Goal: Information Seeking & Learning: Learn about a topic

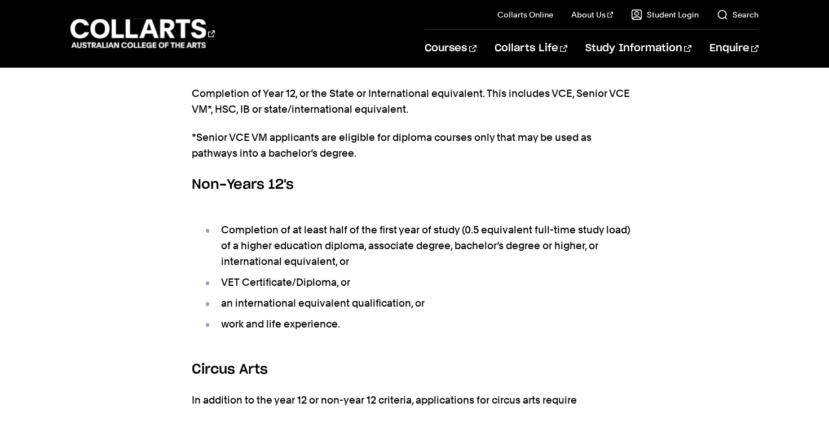
scroll to position [852, 0]
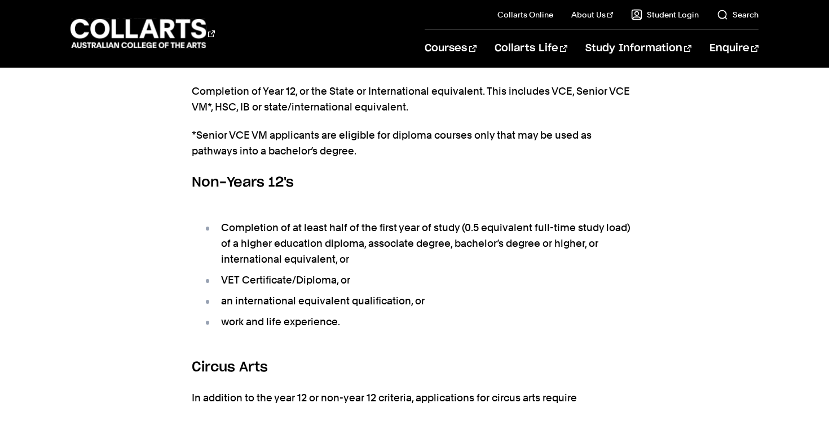
click at [331, 220] on li "Completion of at least half of the first year of study (0.5 equivalent full-tim…" at bounding box center [420, 243] width 434 height 47
click at [359, 220] on li "Completion of at least half of the first year of study (0.5 equivalent full-tim…" at bounding box center [420, 243] width 434 height 47
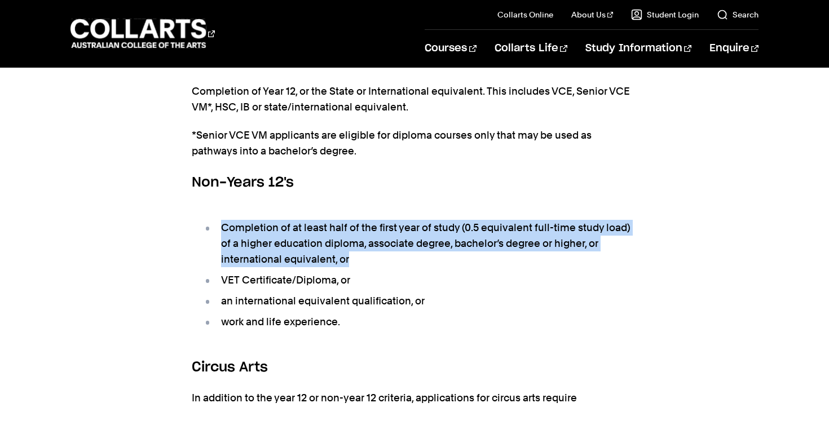
click at [359, 220] on li "Completion of at least half of the first year of study (0.5 equivalent full-tim…" at bounding box center [420, 243] width 434 height 47
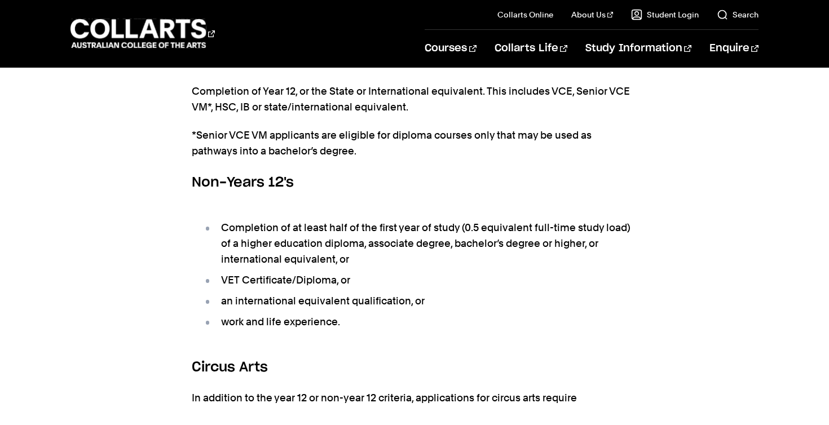
click at [326, 293] on li "an international equivalent qualification, or" at bounding box center [420, 301] width 434 height 16
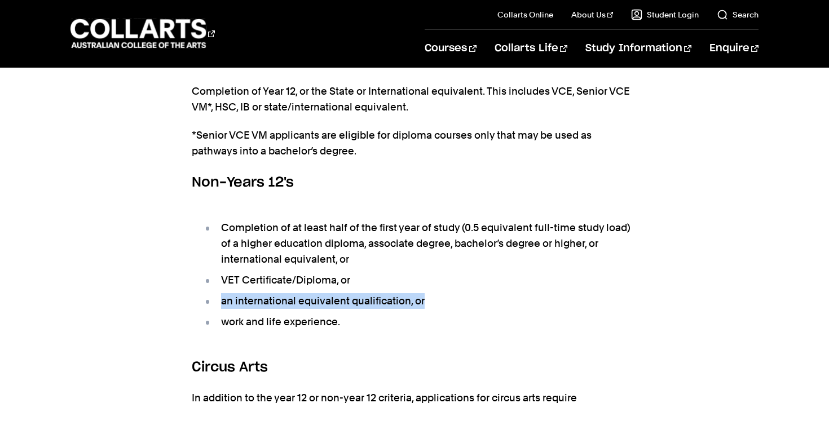
click at [326, 293] on li "an international equivalent qualification, or" at bounding box center [420, 301] width 434 height 16
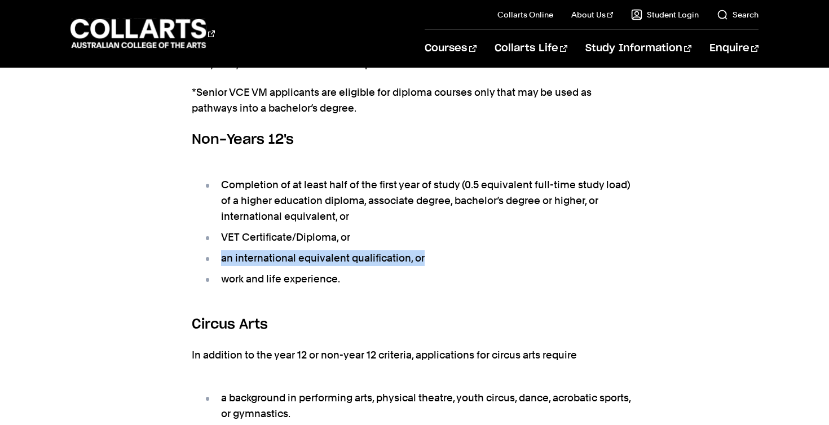
scroll to position [896, 0]
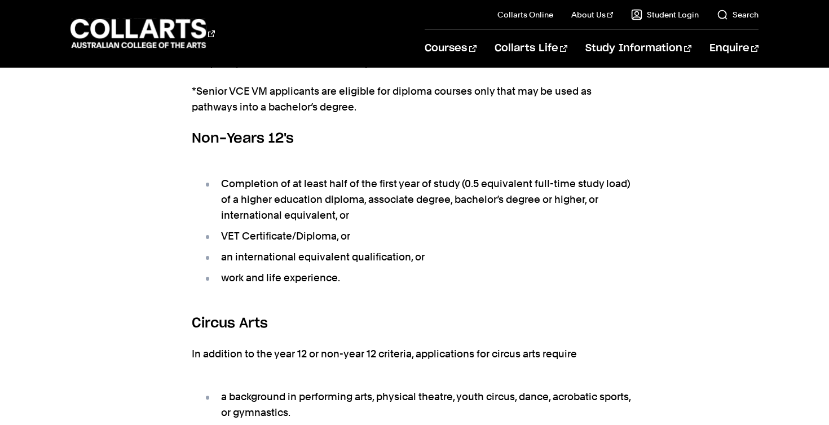
click at [302, 270] on li "work and life experience." at bounding box center [420, 278] width 434 height 16
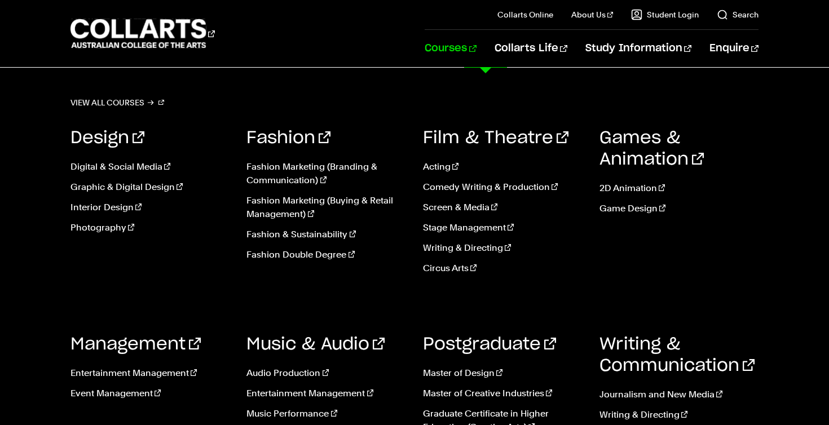
scroll to position [170, 0]
click at [467, 375] on link "Master of Design" at bounding box center [503, 374] width 160 height 14
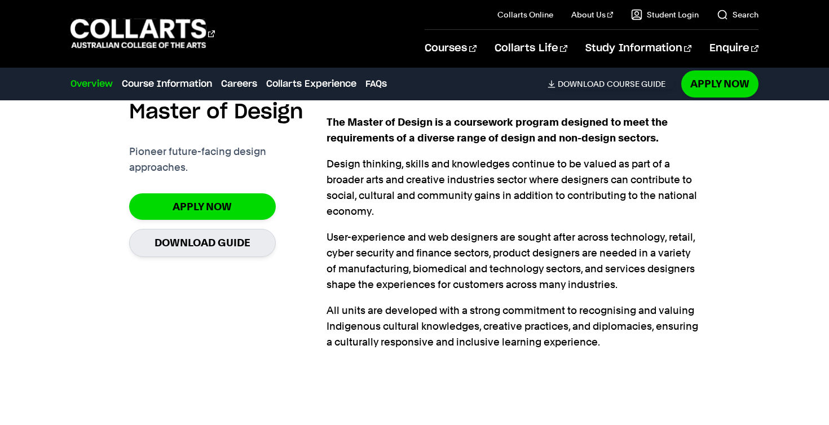
scroll to position [353, 0]
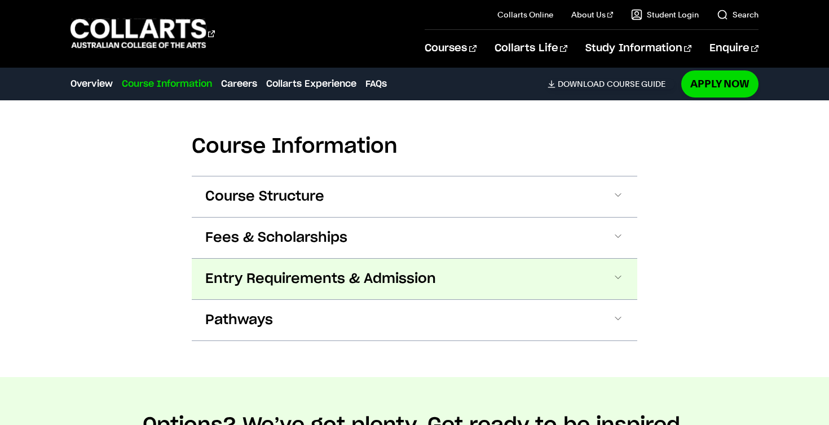
click at [438, 283] on button "Entry Requirements & Admission" at bounding box center [415, 279] width 446 height 41
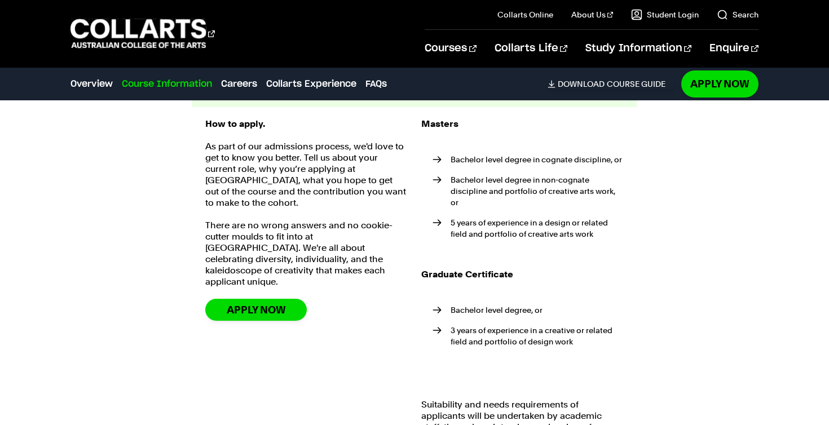
scroll to position [860, 0]
click at [477, 271] on strong "Graduate Certificate" at bounding box center [467, 275] width 92 height 11
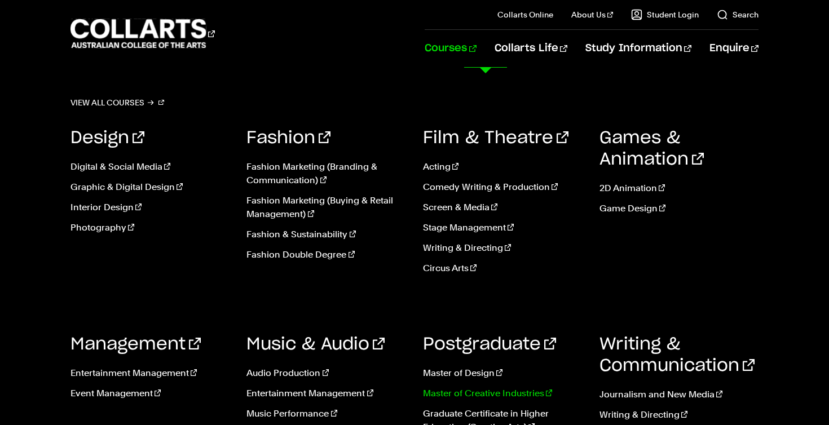
scroll to position [989, 0]
click at [476, 50] on link "Courses" at bounding box center [450, 48] width 51 height 37
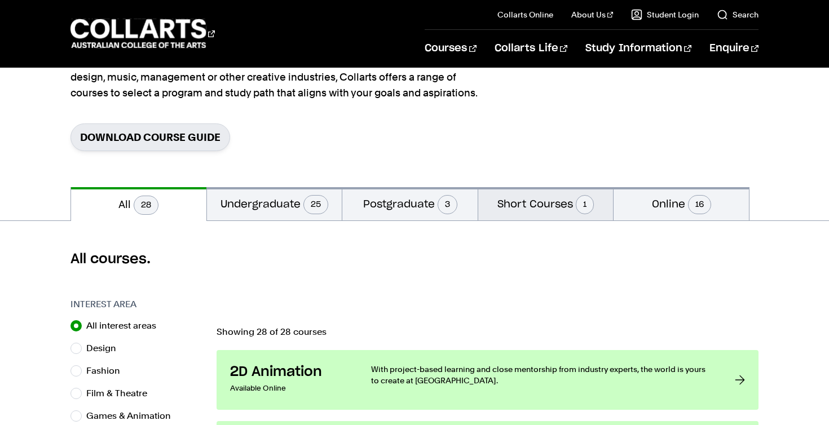
scroll to position [134, 0]
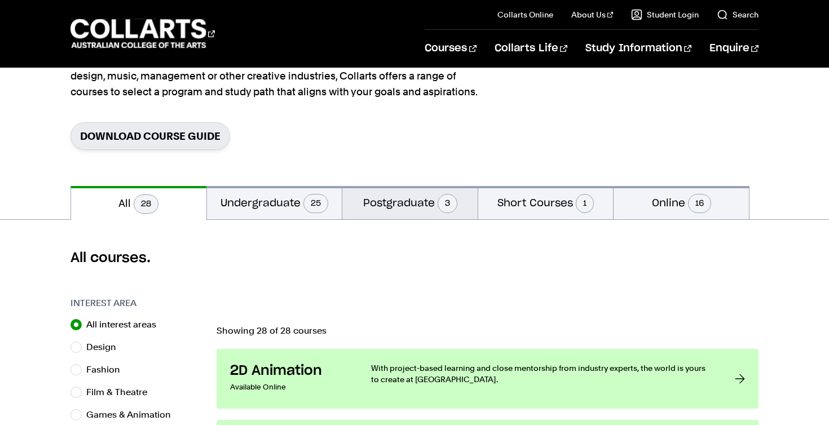
click at [421, 205] on button "Postgraduate 3" at bounding box center [409, 202] width 135 height 33
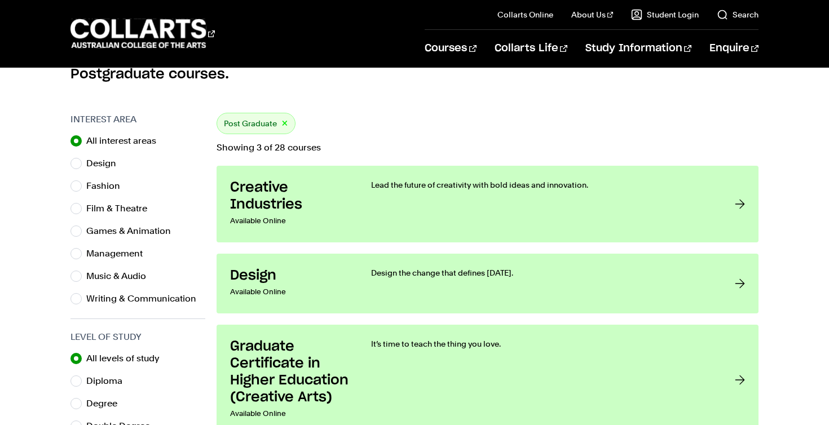
scroll to position [320, 0]
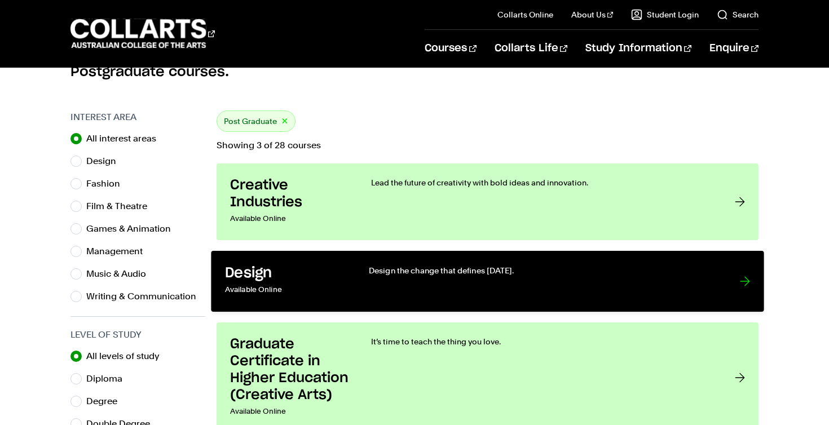
click at [393, 287] on div "Design the change that defines tomorrow." at bounding box center [543, 281] width 348 height 33
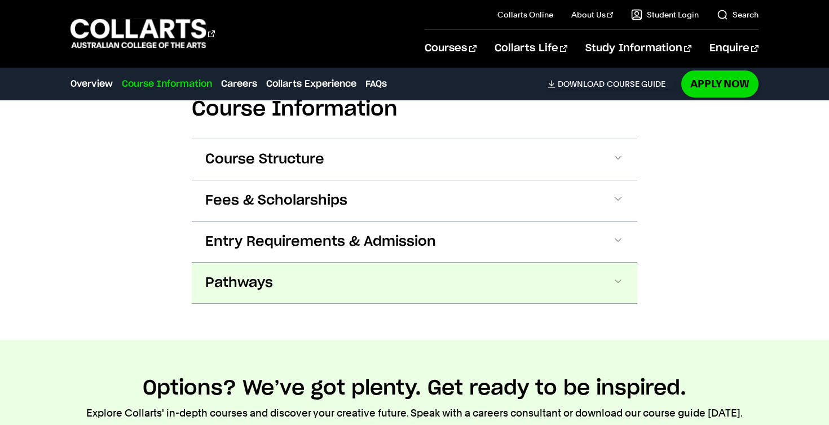
click at [392, 288] on button "Pathways" at bounding box center [415, 283] width 446 height 41
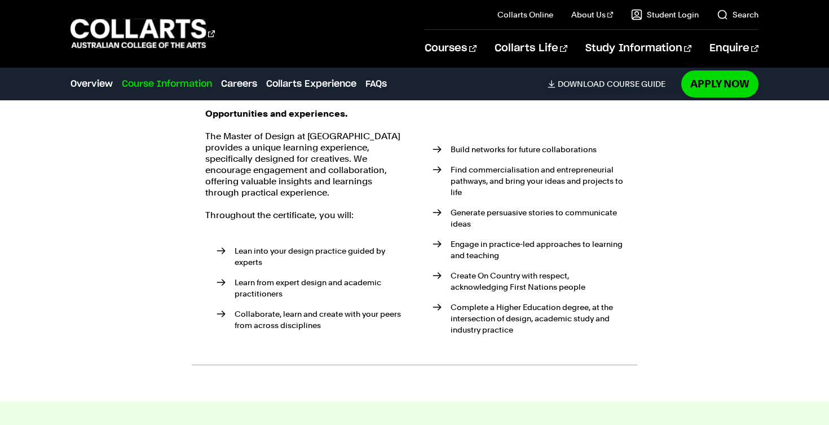
scroll to position [915, 0]
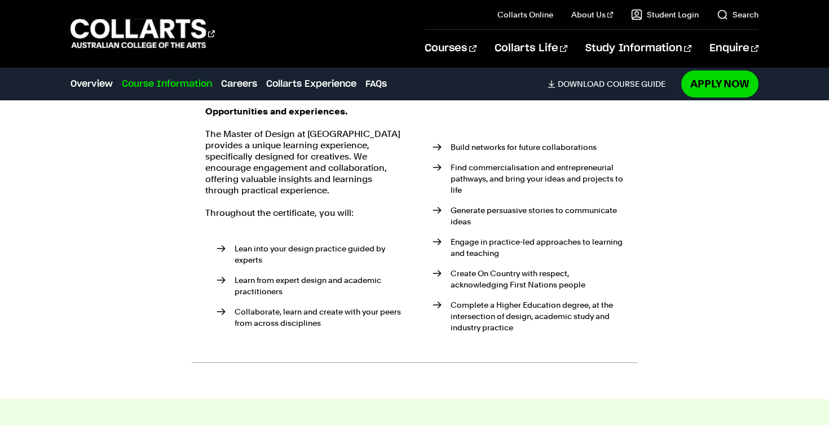
click at [320, 146] on p "The Master of Design at Collarts provides a unique learning experience, specifi…" at bounding box center [306, 163] width 203 height 68
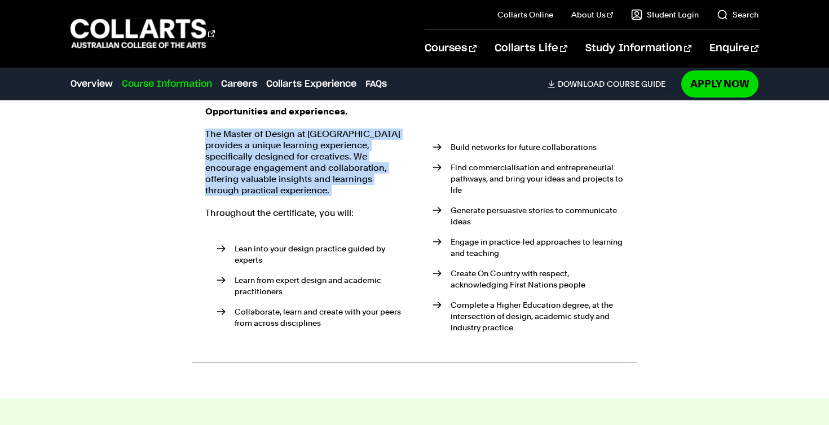
click at [320, 146] on p "The Master of Design at Collarts provides a unique learning experience, specifi…" at bounding box center [306, 163] width 203 height 68
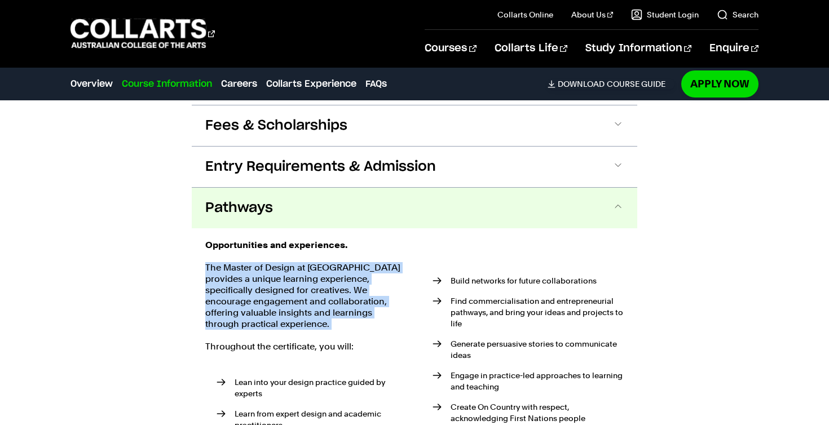
scroll to position [724, 0]
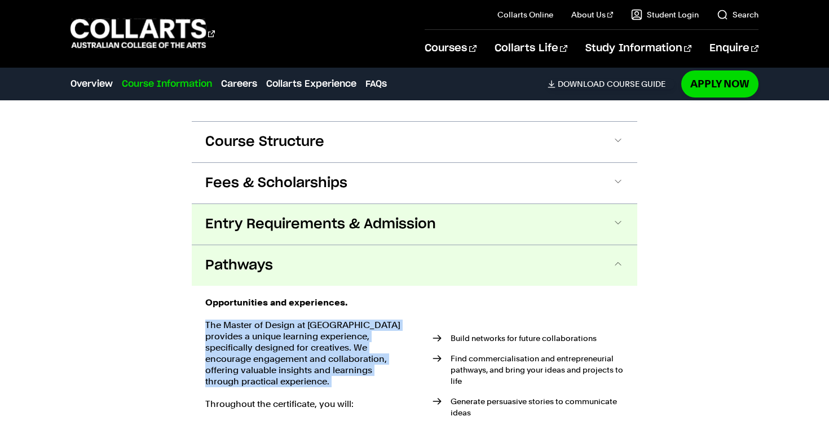
click at [320, 230] on span "Entry Requirements & Admission" at bounding box center [320, 225] width 231 height 18
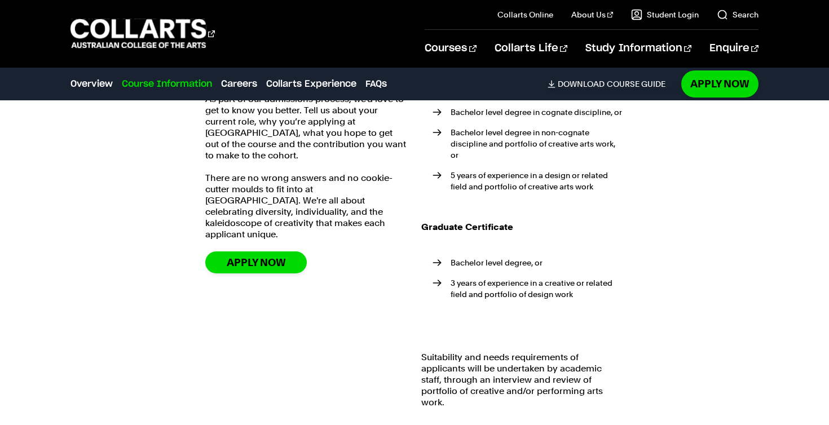
scroll to position [914, 0]
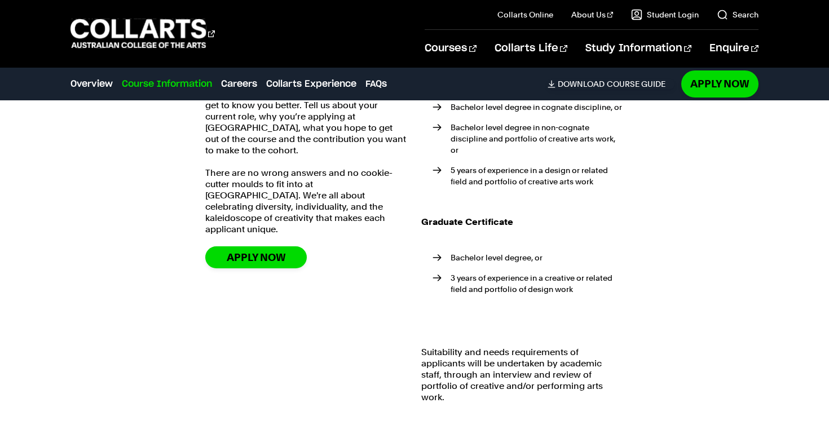
click at [478, 263] on ul "Bachelor level degree, or 3 years of experience in a creative or related field …" at bounding box center [522, 276] width 203 height 74
click at [483, 352] on p "Suitability and needs requirements of applicants will be undertaken by academic…" at bounding box center [522, 375] width 203 height 56
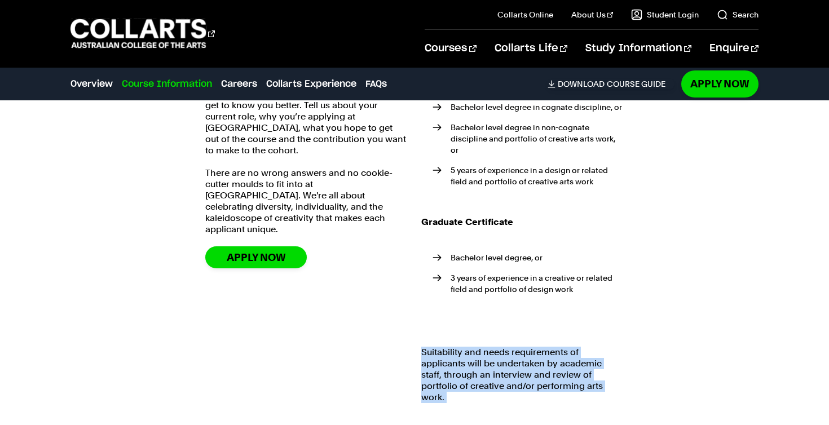
click at [483, 352] on p "Suitability and needs requirements of applicants will be undertaken by academic…" at bounding box center [522, 375] width 203 height 56
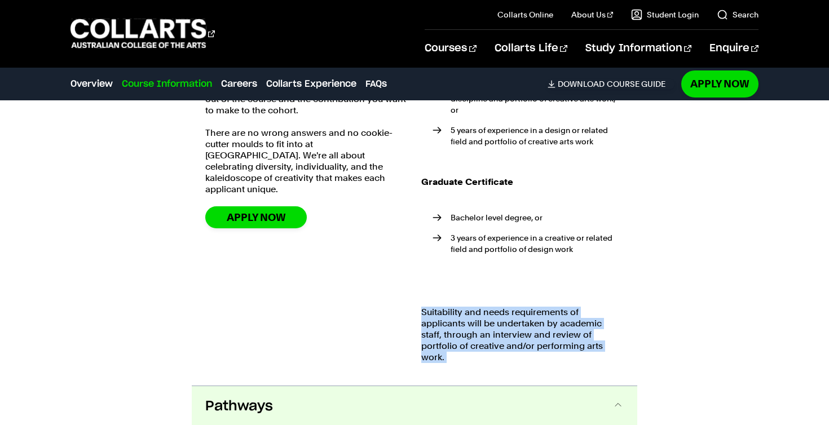
scroll to position [953, 0]
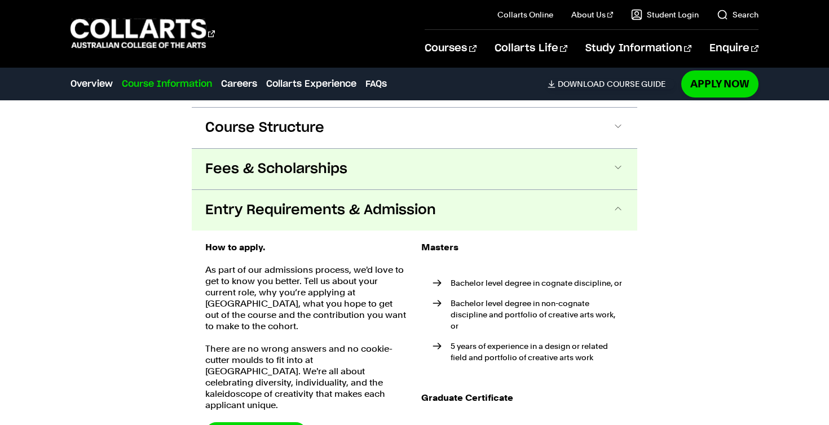
click at [402, 153] on button "Fees & Scholarships" at bounding box center [415, 169] width 446 height 41
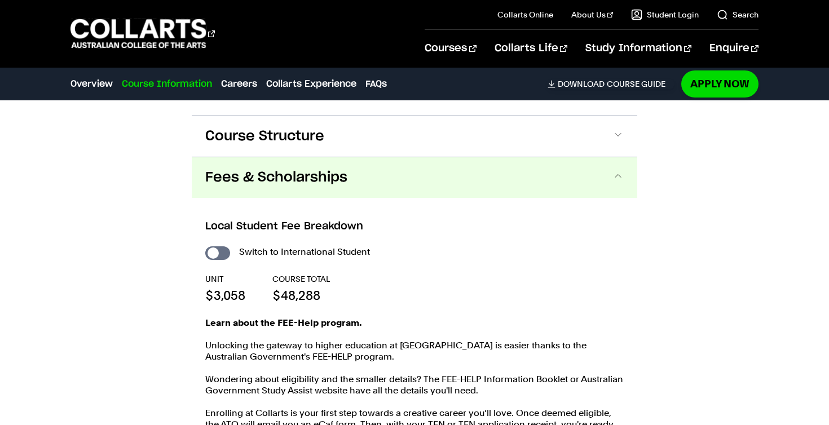
scroll to position [727, 0]
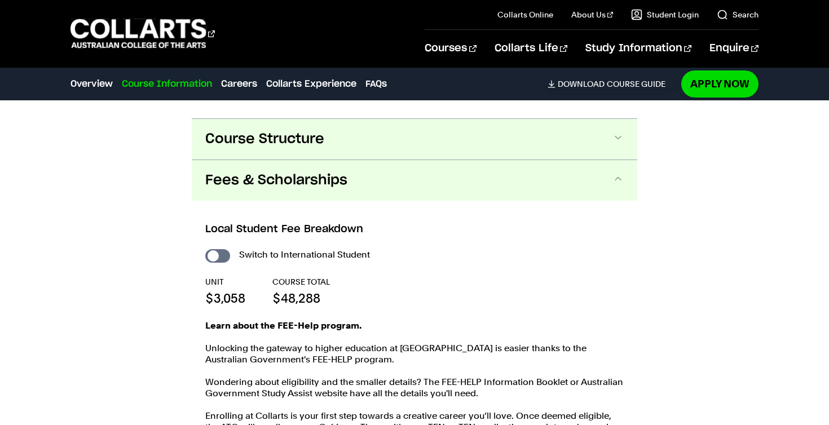
click at [364, 137] on button "Course Structure" at bounding box center [415, 139] width 446 height 41
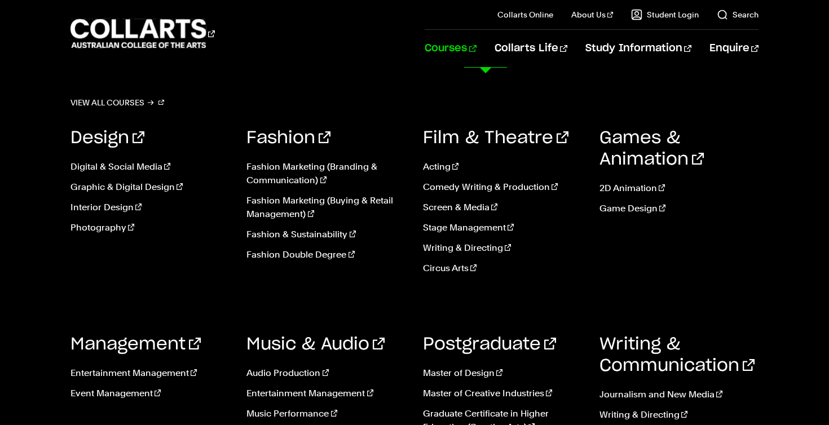
scroll to position [86, 0]
click at [313, 174] on link "Fashion Marketing (Branding & Communication)" at bounding box center [327, 173] width 160 height 27
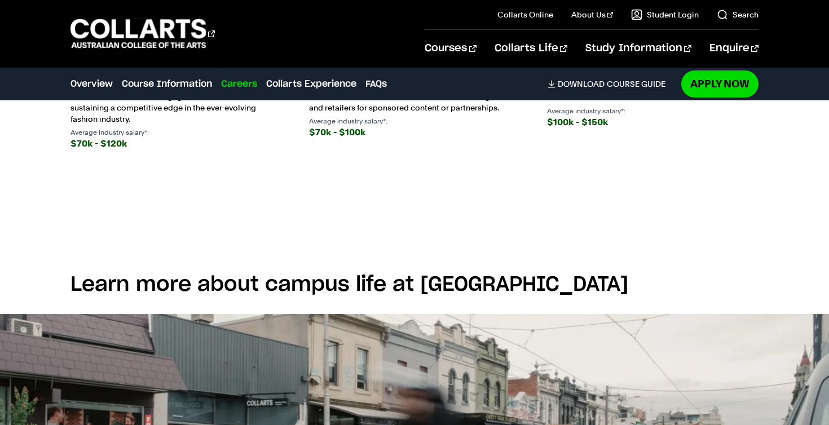
scroll to position [1735, 0]
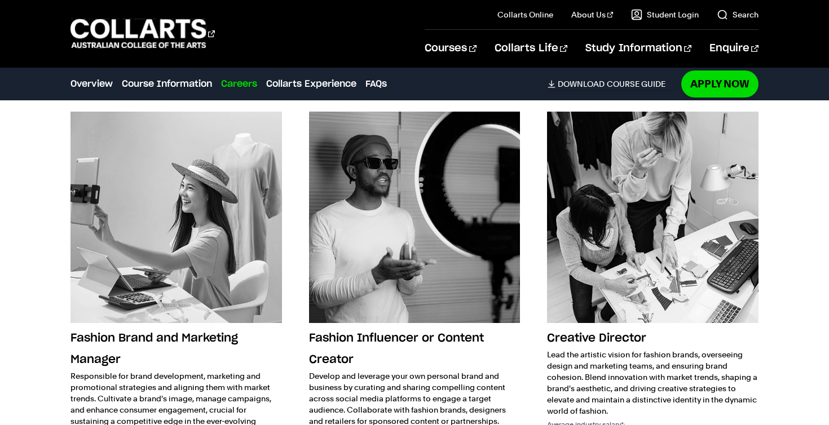
click at [29, 173] on div "Future Careers in Fashion Marketing Fashion career options as diverse as your w…" at bounding box center [414, 266] width 829 height 534
click at [239, 81] on link "Careers" at bounding box center [239, 84] width 36 height 14
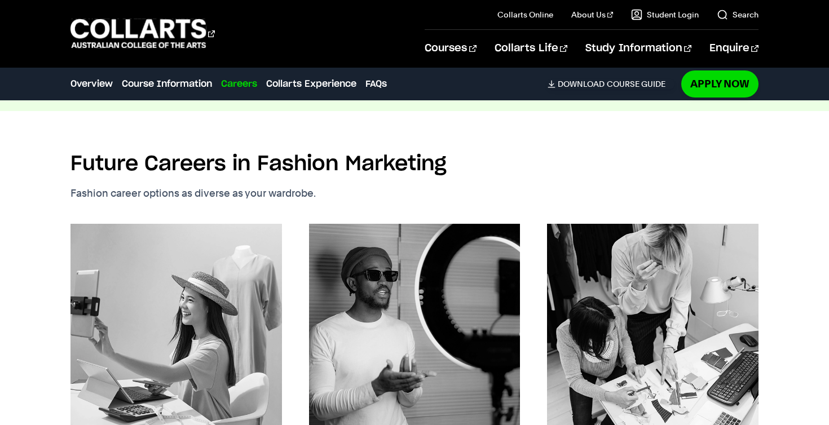
scroll to position [1618, 0]
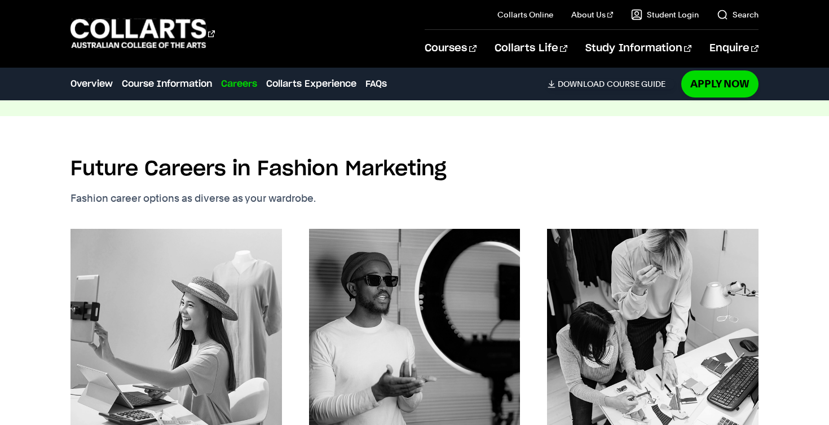
click at [239, 81] on link "Careers" at bounding box center [239, 84] width 36 height 14
click at [172, 82] on link "Course Information" at bounding box center [167, 84] width 90 height 14
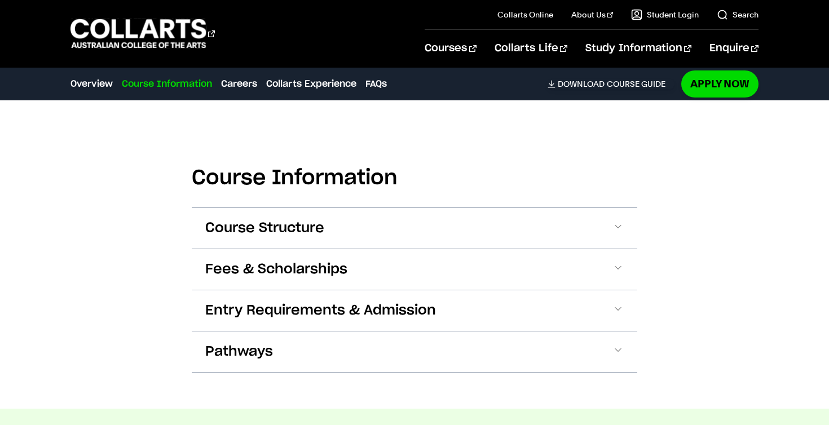
scroll to position [1150, 0]
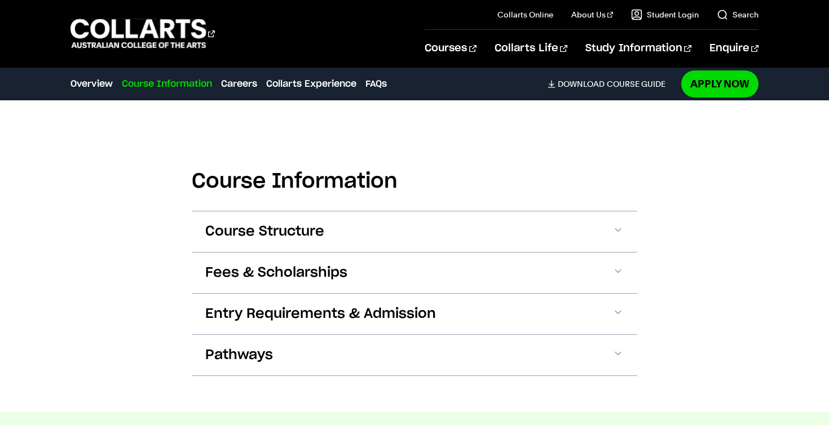
click at [314, 92] on div "Course Information Overview Course Information Careers Collarts Experience FAQs…" at bounding box center [373, 84] width 604 height 32
click at [86, 78] on link "Overview" at bounding box center [92, 84] width 42 height 14
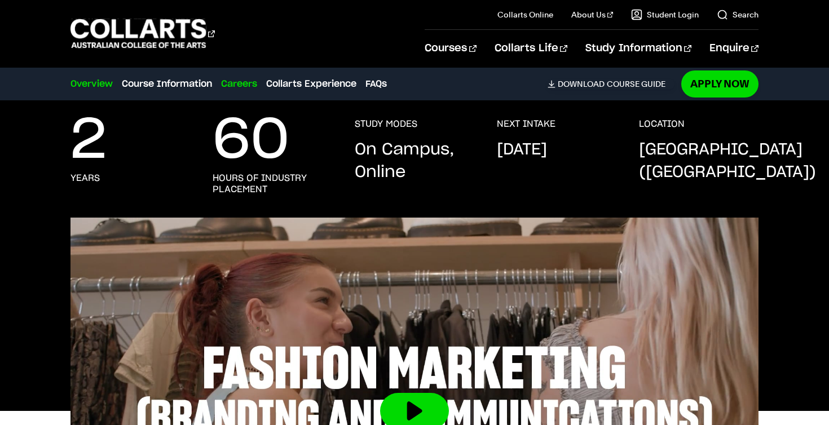
scroll to position [222, 0]
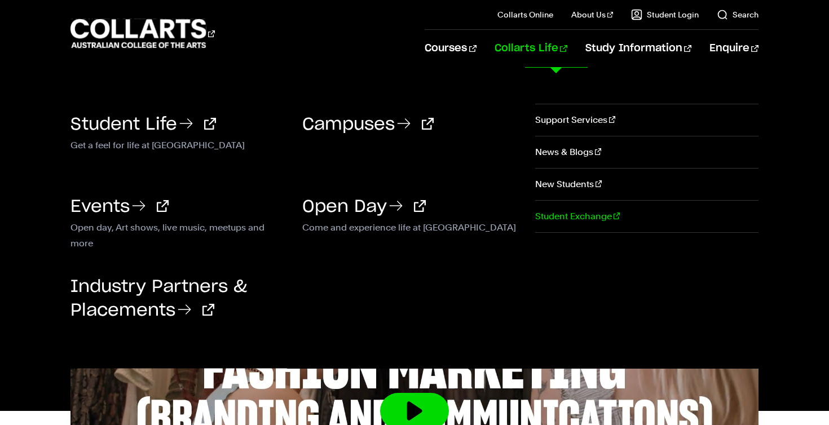
click at [557, 214] on link "Student Exchange" at bounding box center [646, 217] width 223 height 32
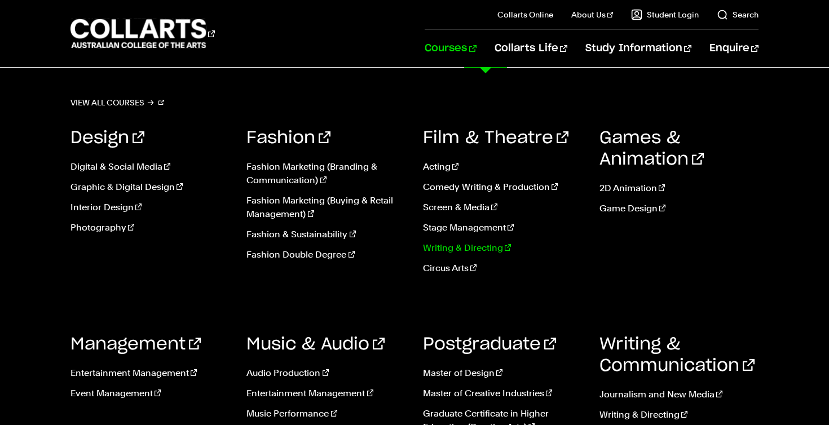
scroll to position [27, 0]
click at [307, 235] on link "Fashion & Sustainability" at bounding box center [327, 235] width 160 height 14
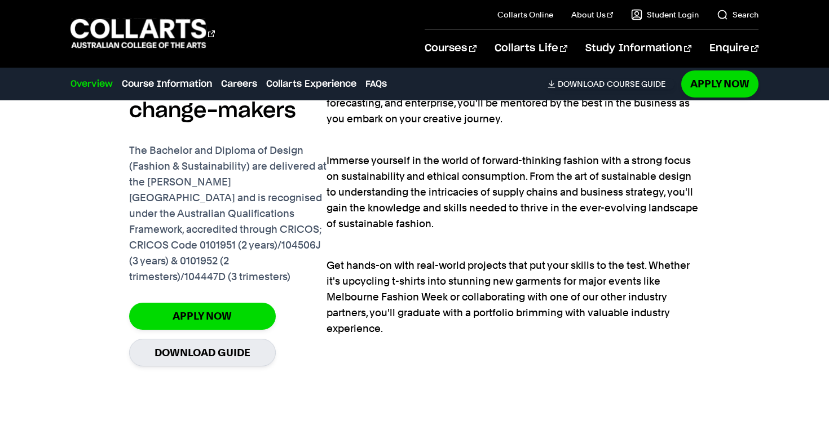
scroll to position [852, 0]
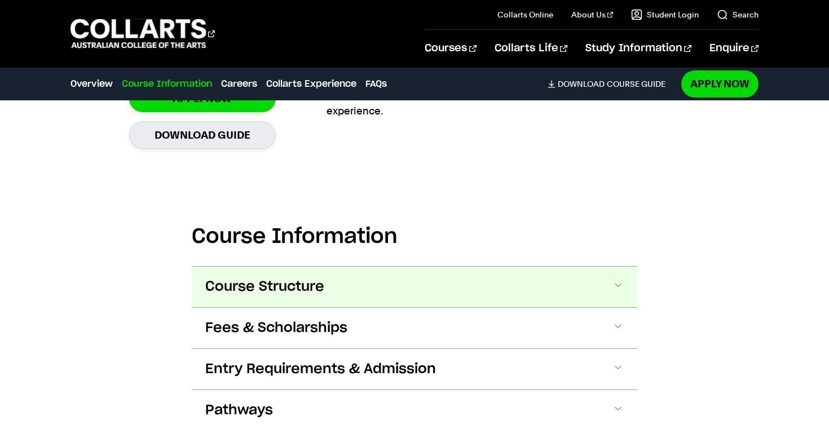
click at [366, 267] on button "Course Structure" at bounding box center [415, 287] width 446 height 41
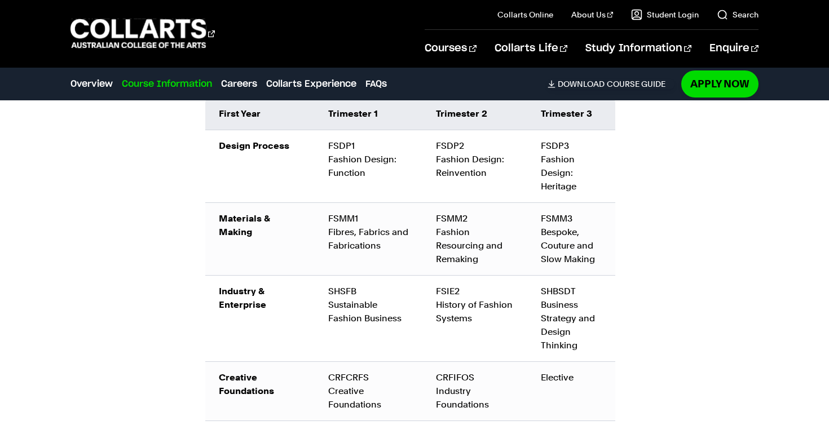
scroll to position [1393, 0]
click at [335, 238] on td "FSMM1 Fibres, Fabrics and Fabrications" at bounding box center [369, 240] width 108 height 73
click at [335, 312] on td "SHSFB Sustainable Fashion Business" at bounding box center [369, 319] width 108 height 86
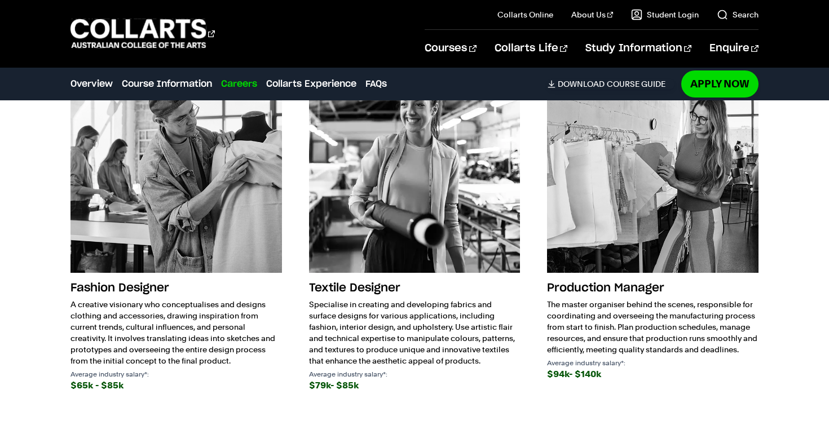
scroll to position [2634, 0]
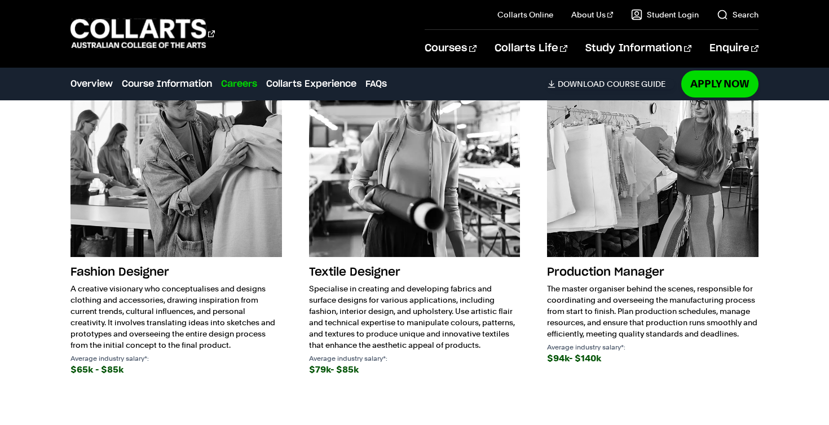
click at [386, 294] on p "Specialise in creating and developing fabrics and surface designs for various a…" at bounding box center [415, 317] width 212 height 68
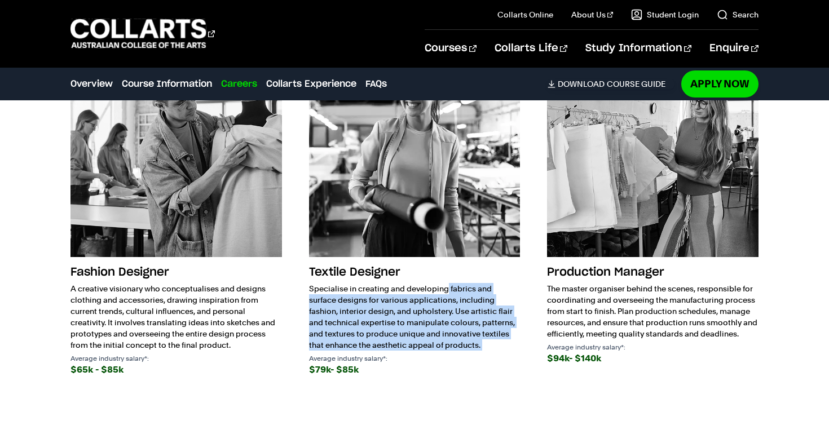
click at [386, 294] on p "Specialise in creating and developing fabrics and surface designs for various a…" at bounding box center [415, 317] width 212 height 68
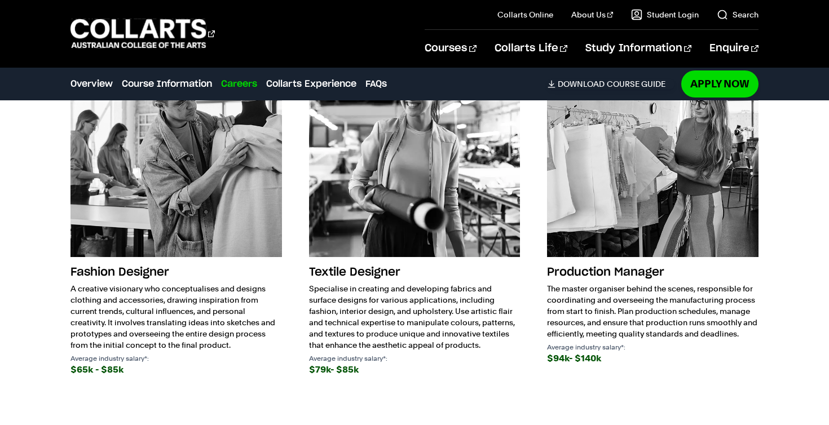
click at [144, 289] on p "A creative visionary who conceptualises and designs clothing and accessories, d…" at bounding box center [177, 317] width 212 height 68
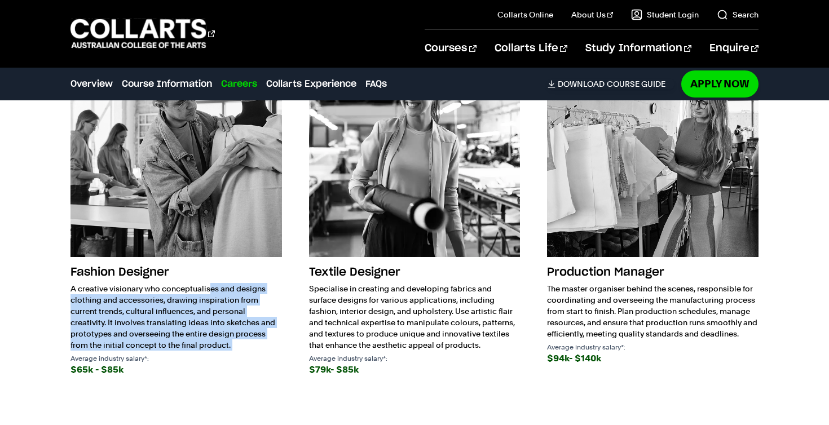
click at [144, 289] on p "A creative visionary who conceptualises and designs clothing and accessories, d…" at bounding box center [177, 317] width 212 height 68
click at [199, 324] on p "A creative visionary who conceptualises and designs clothing and accessories, d…" at bounding box center [177, 317] width 212 height 68
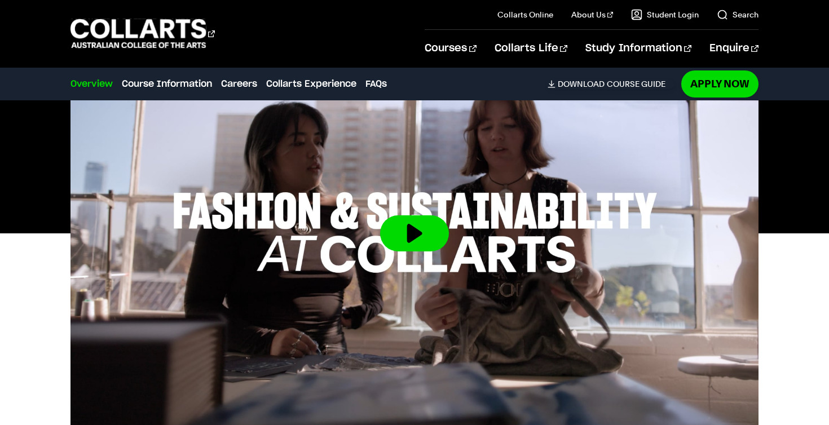
scroll to position [412, 0]
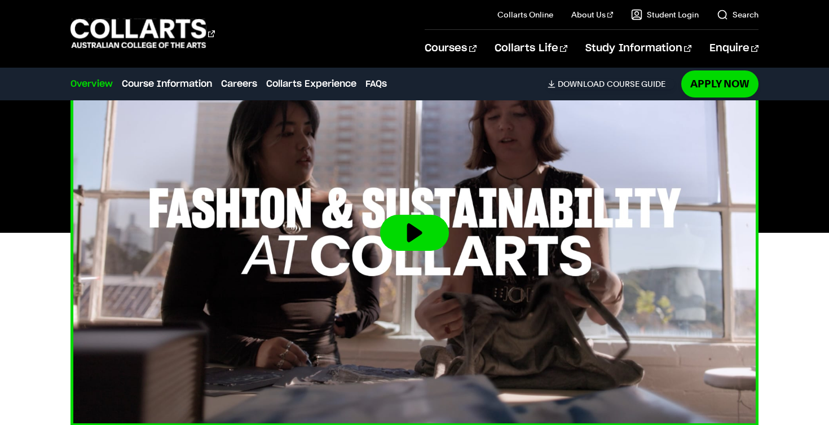
click at [430, 234] on button at bounding box center [414, 233] width 69 height 36
